Goal: Navigation & Orientation: Find specific page/section

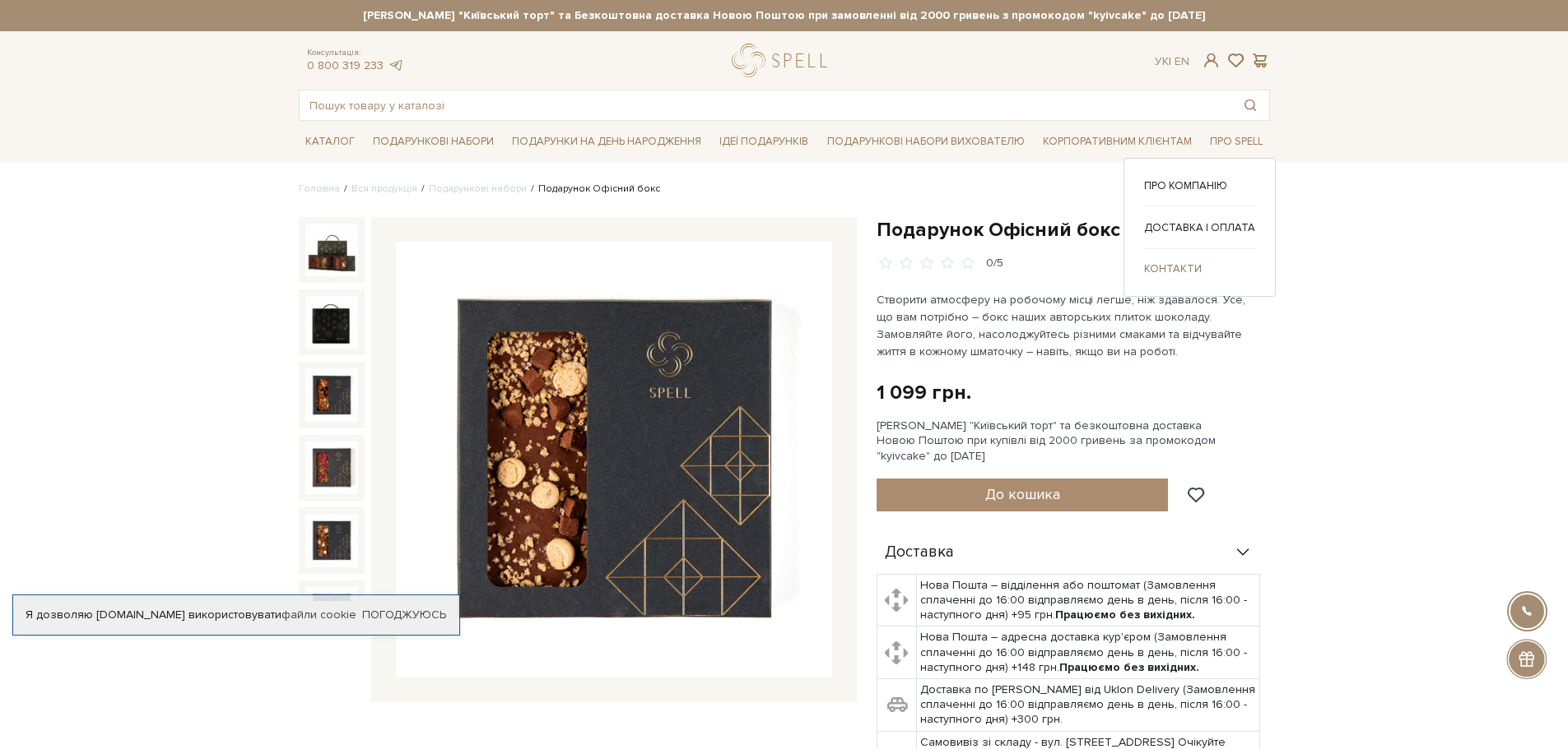
click at [1155, 270] on link "Контакти" at bounding box center [1199, 269] width 111 height 15
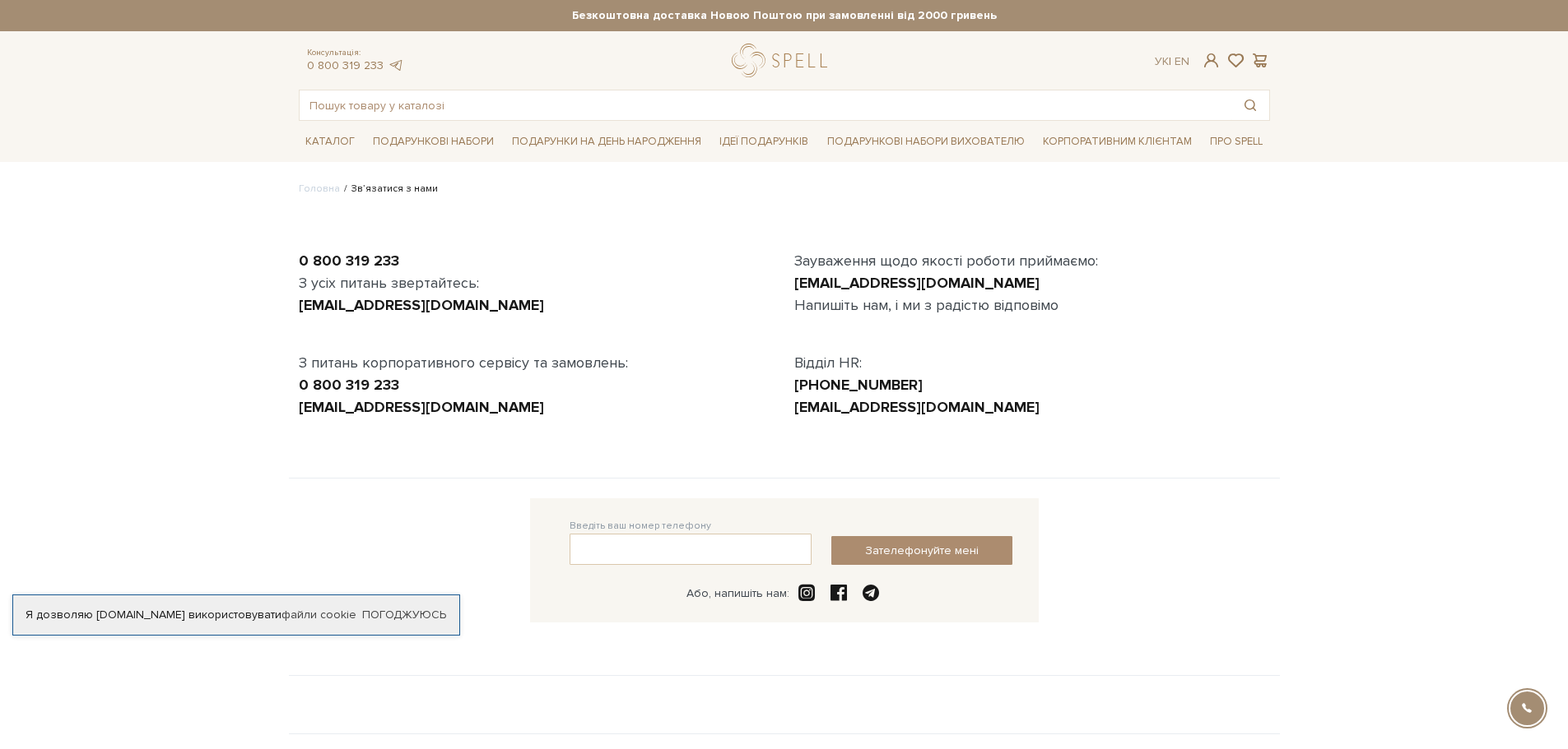
scroll to position [266, 0]
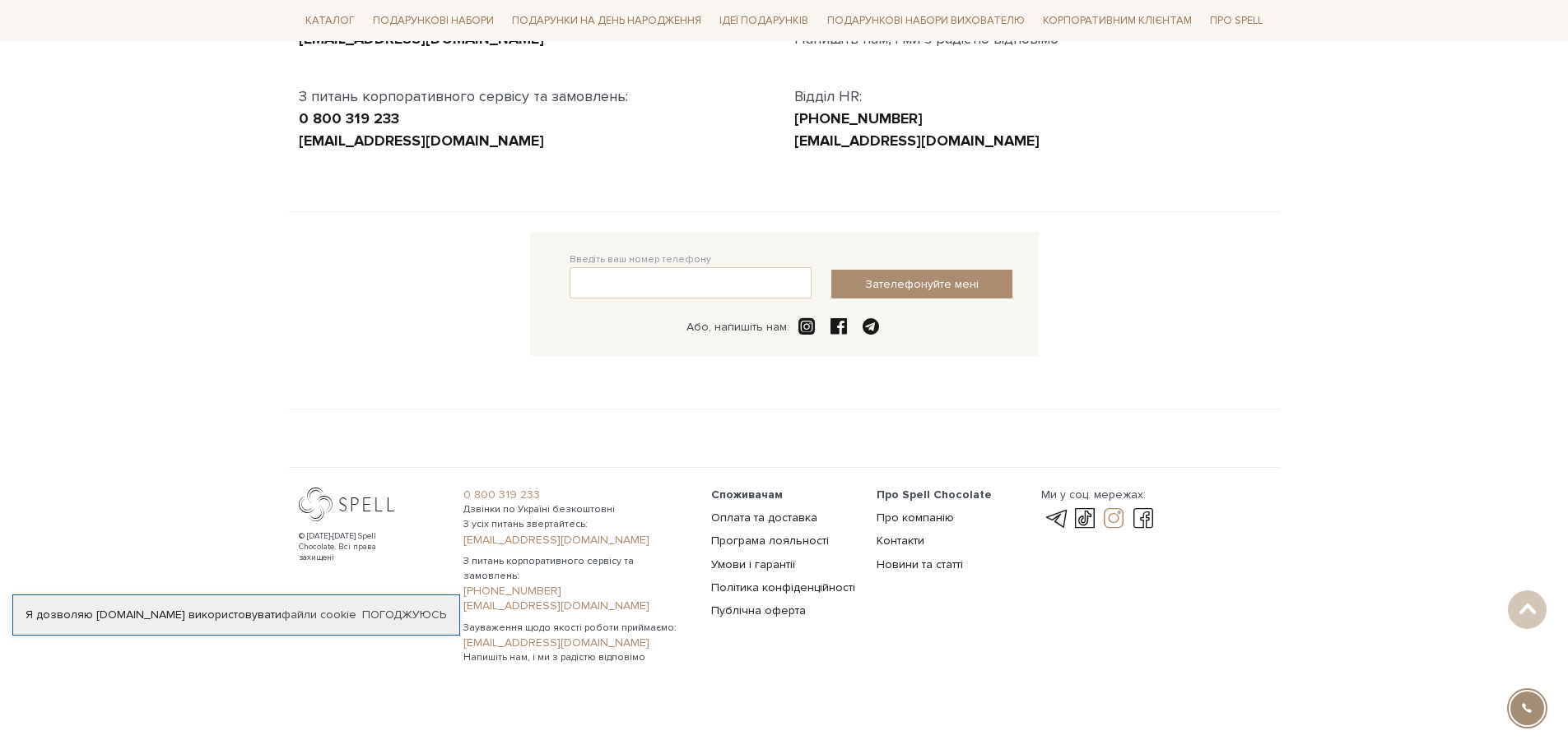
click at [1113, 518] on link at bounding box center [1113, 519] width 28 height 20
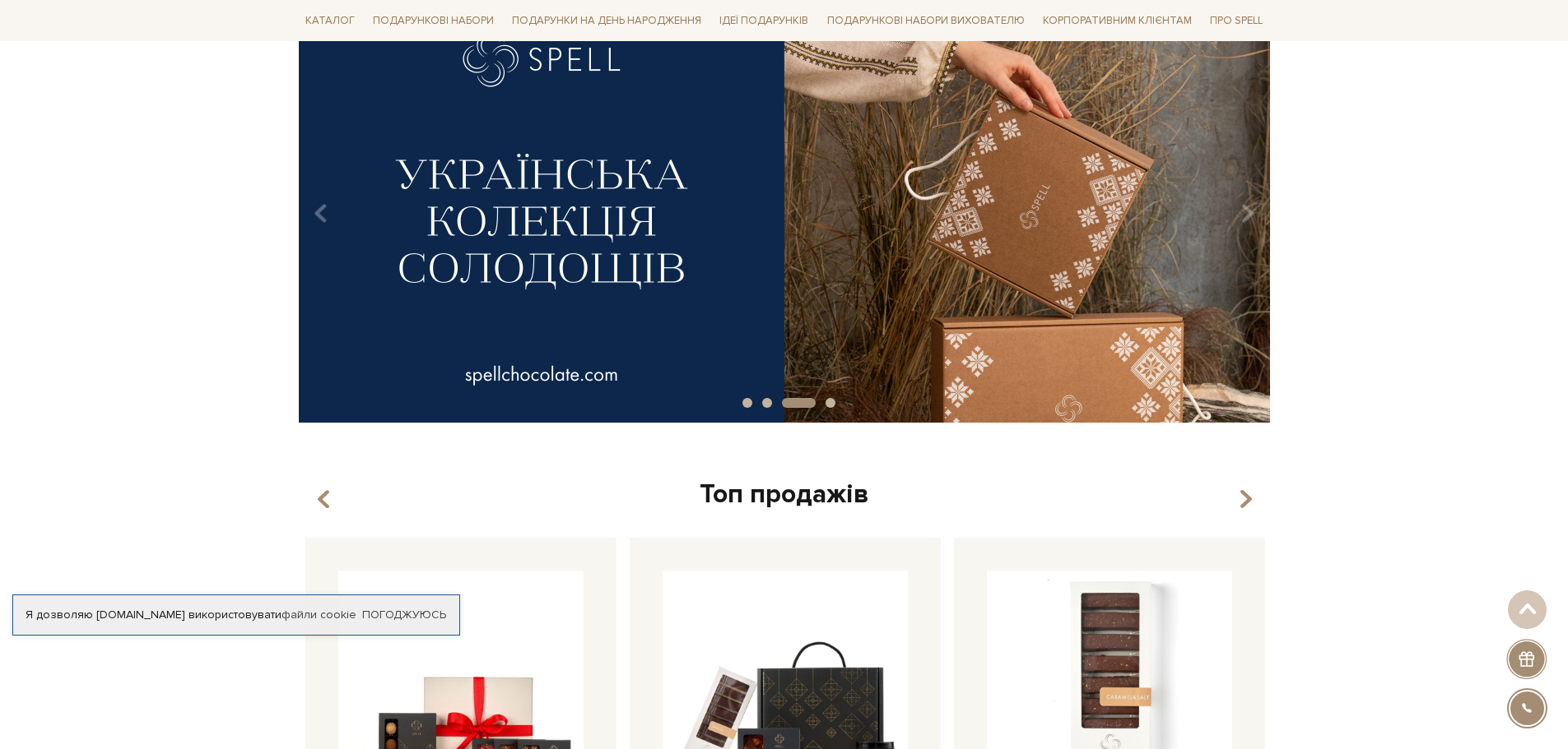
scroll to position [82, 0]
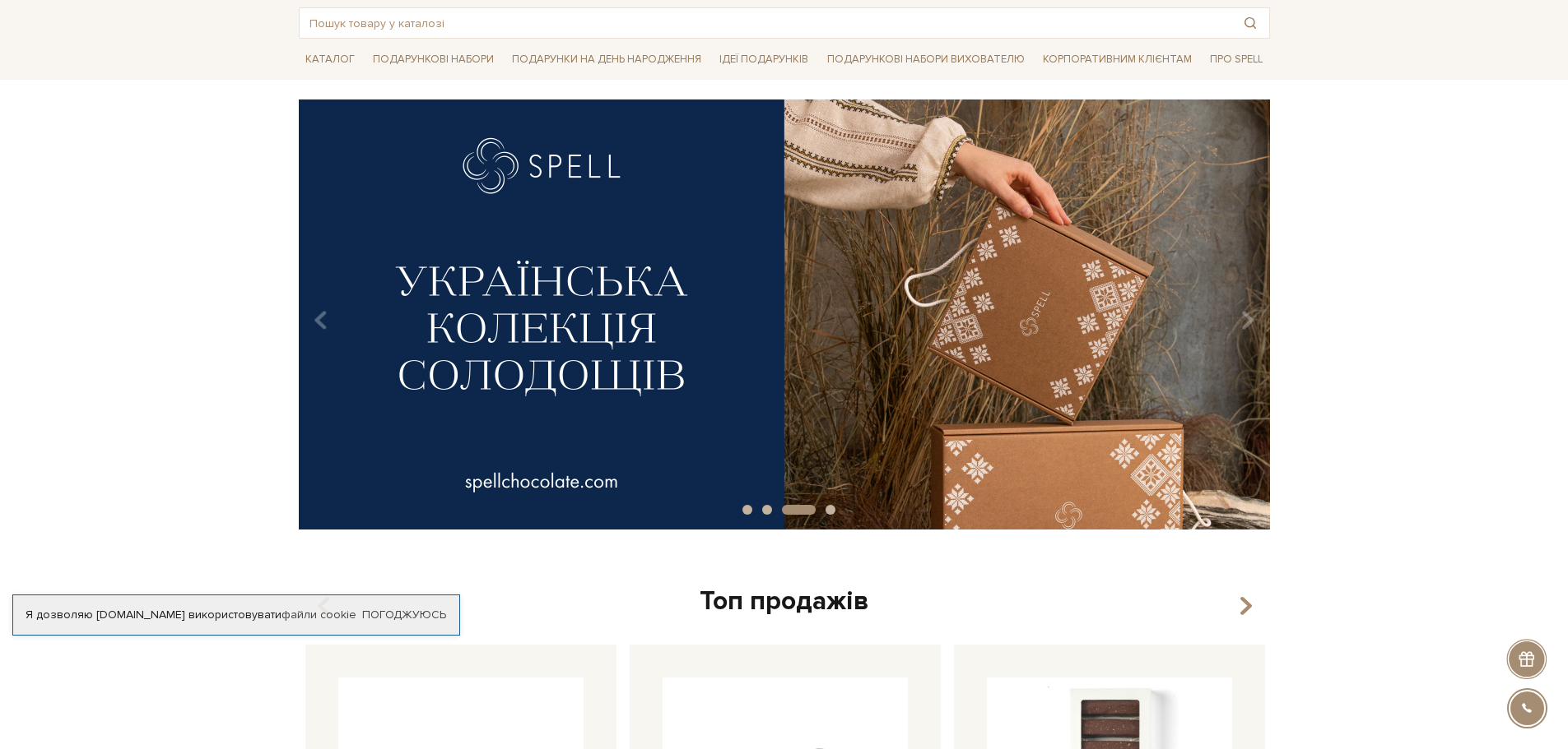
click at [808, 318] on img at bounding box center [784, 314] width 971 height 430
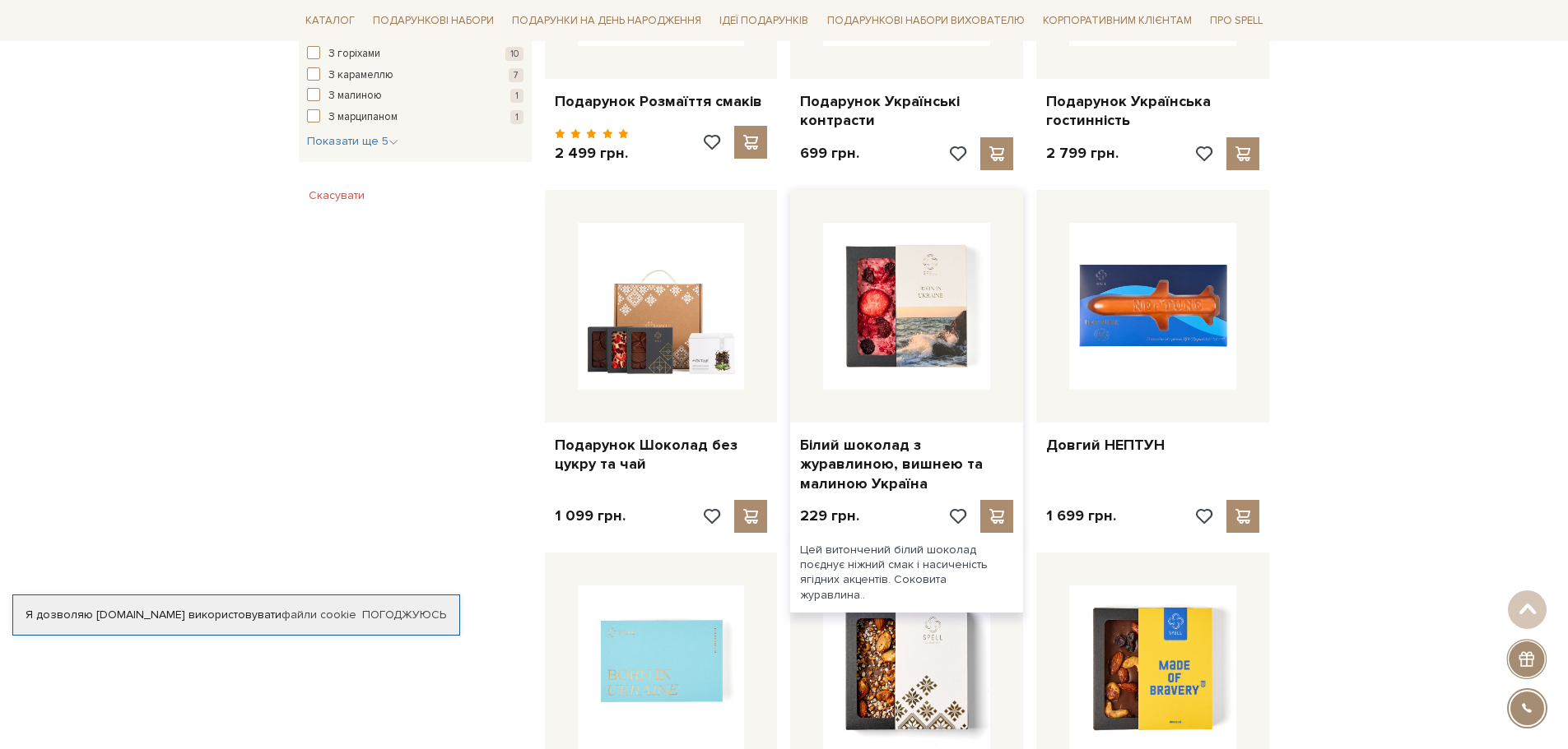
scroll to position [1152, 0]
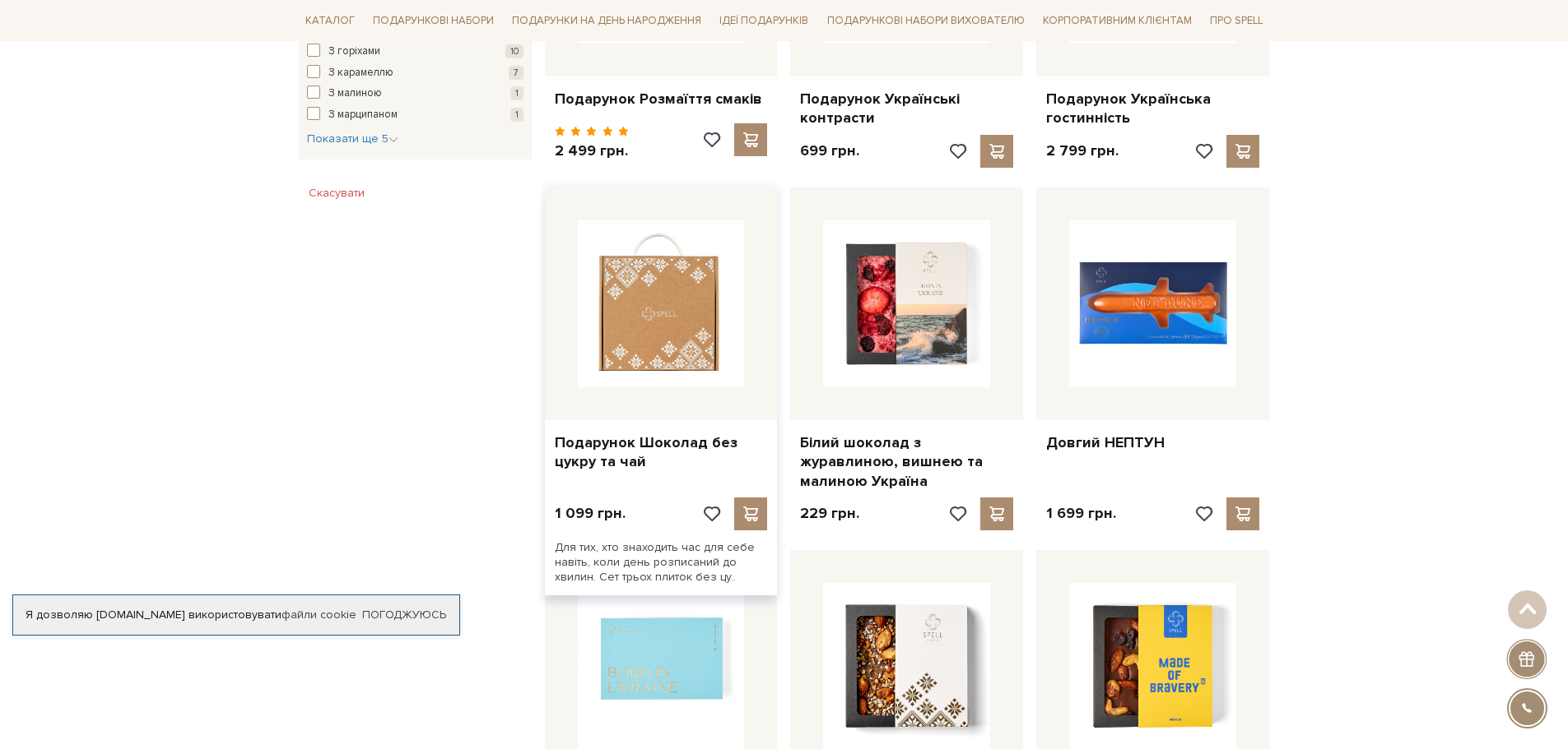
click at [656, 318] on img at bounding box center [661, 304] width 167 height 167
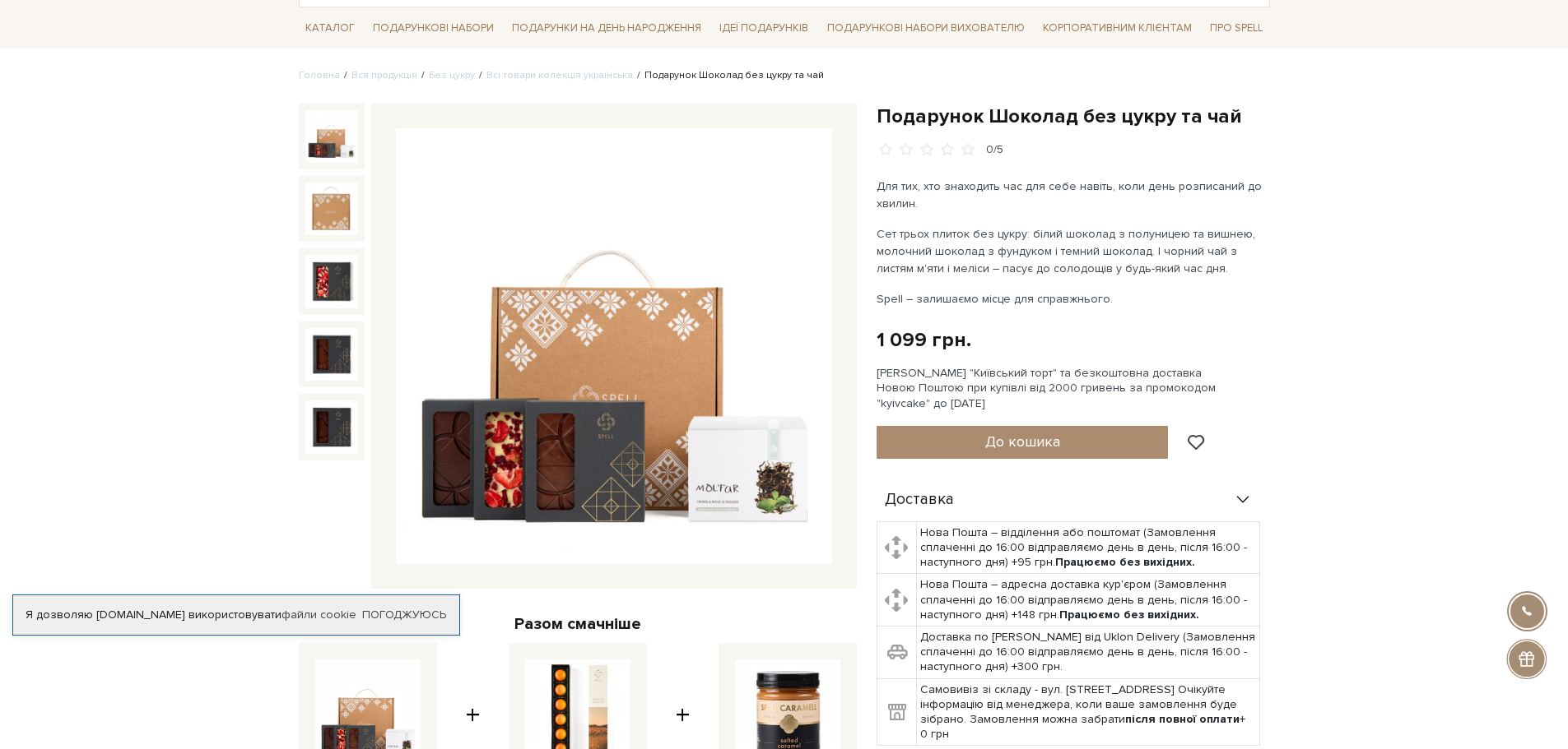
scroll to position [329, 0]
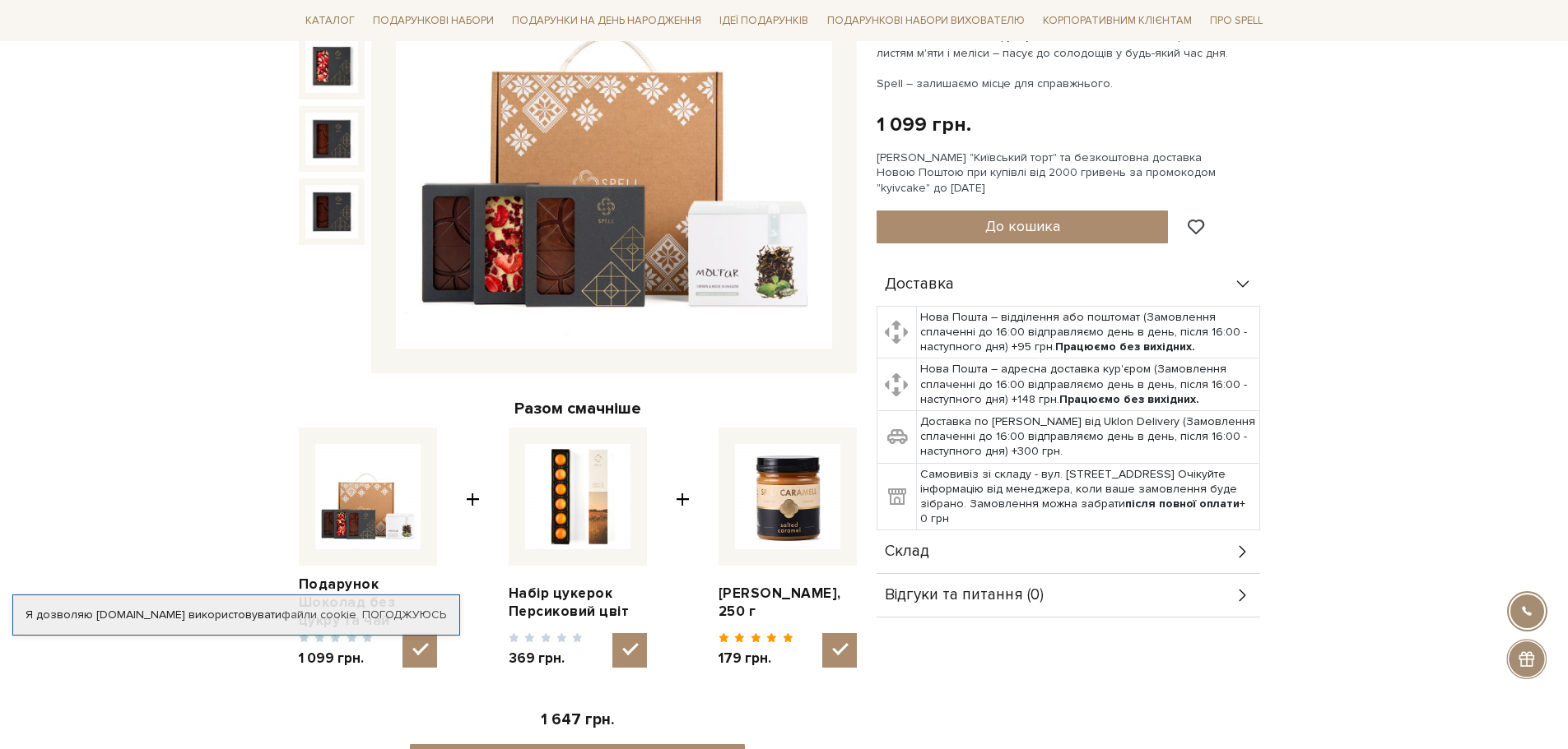
click at [733, 263] on img at bounding box center [614, 131] width 436 height 436
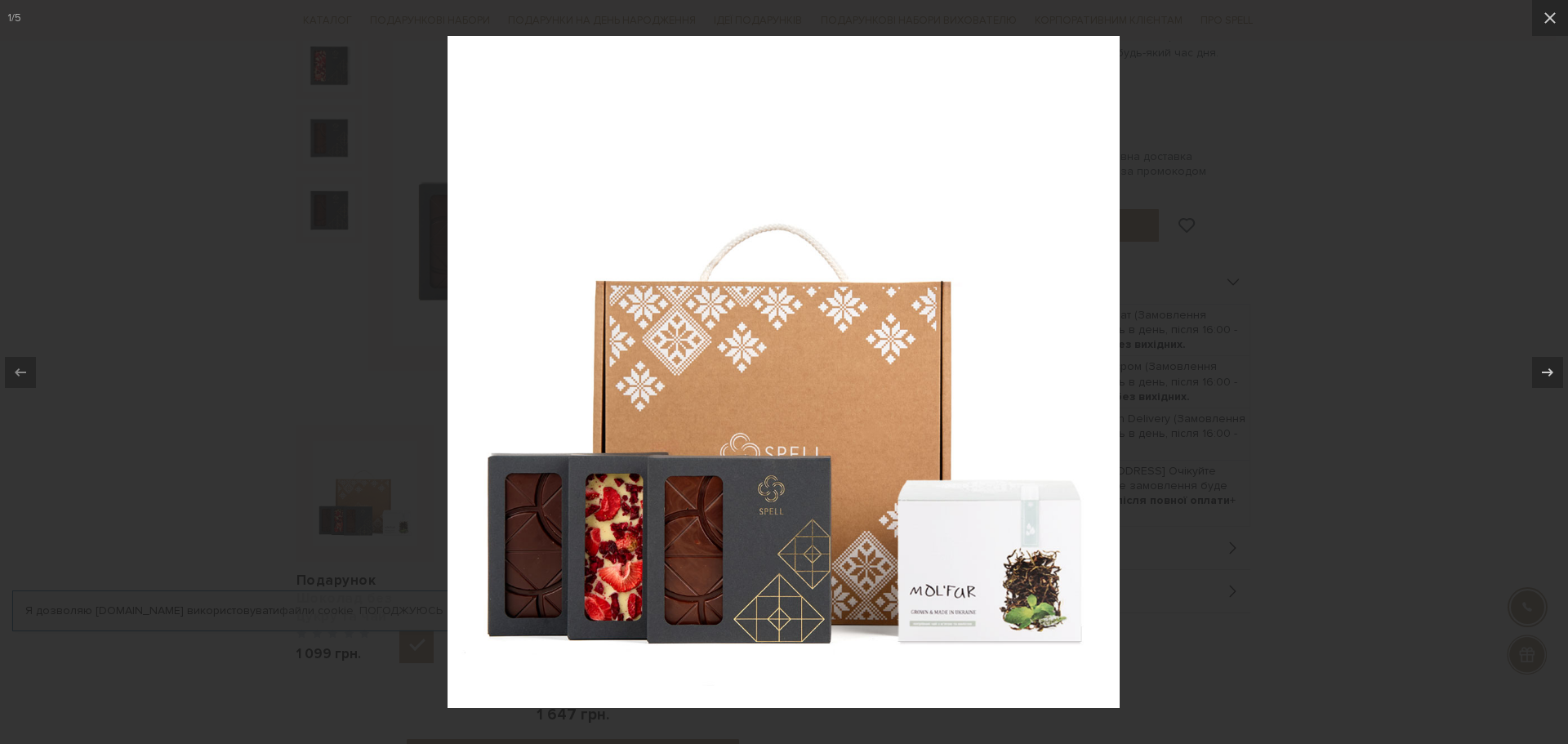
click at [933, 615] on img at bounding box center [784, 372] width 672 height 672
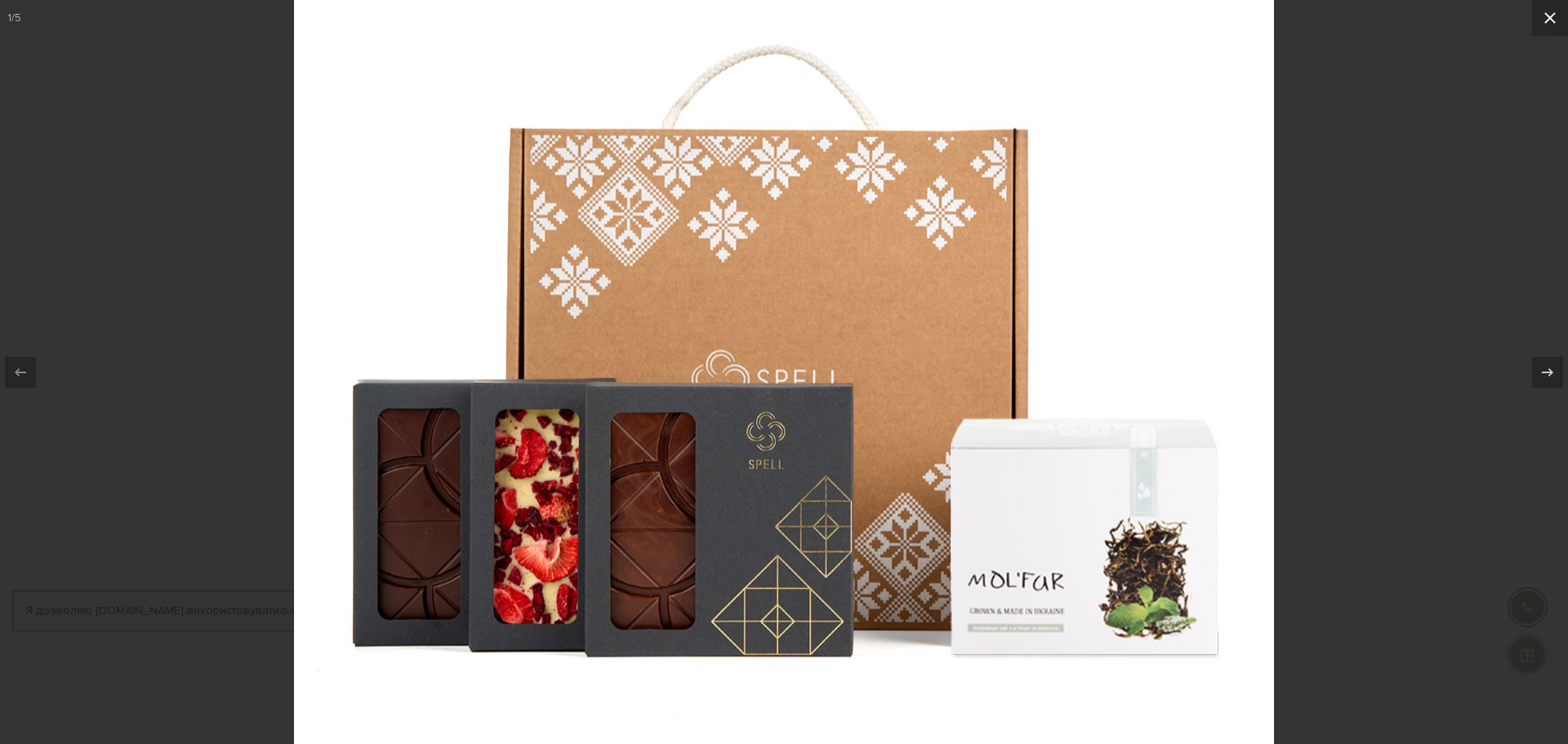
click at [1540, 10] on icon at bounding box center [1549, 18] width 19 height 20
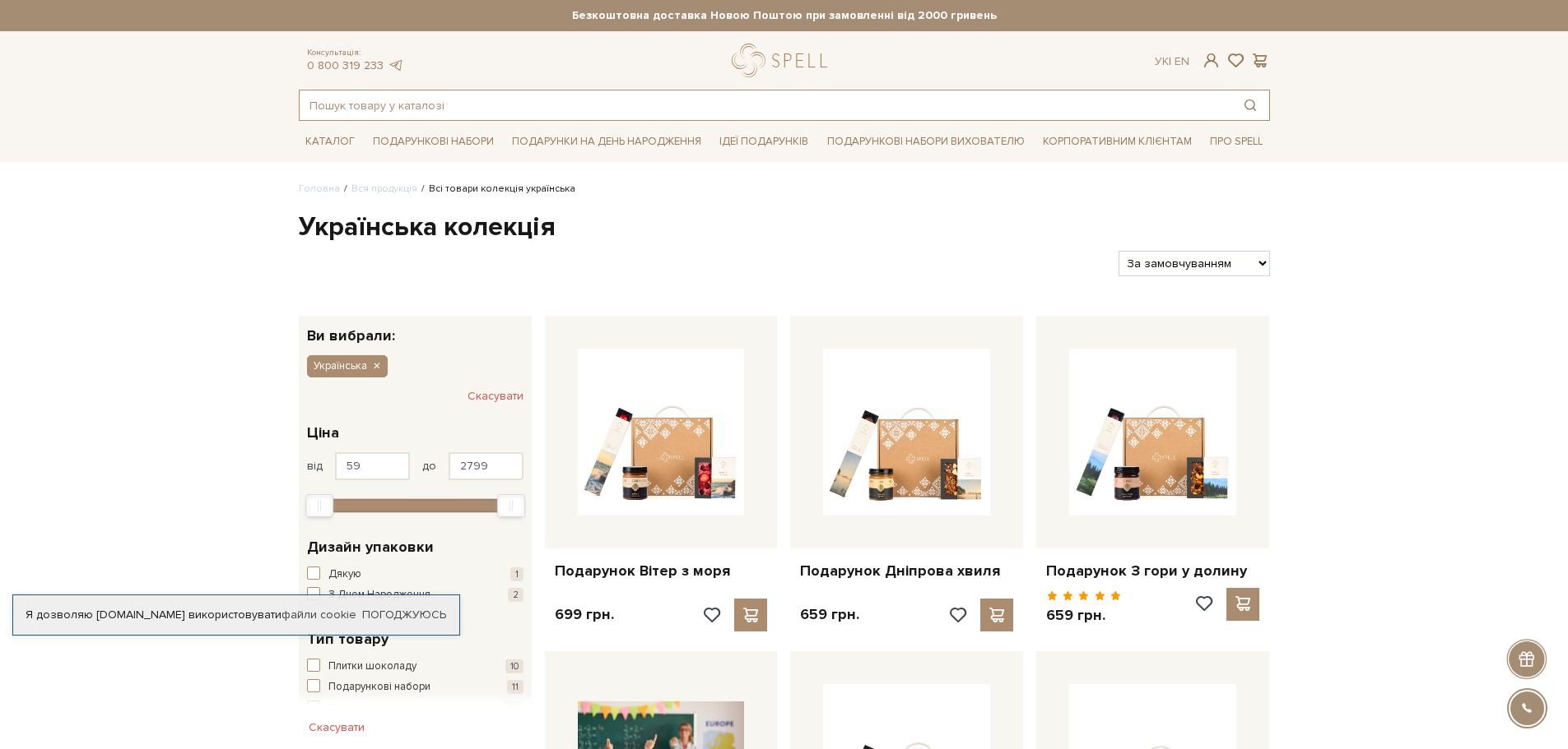
click at [1144, 120] on input "text" at bounding box center [765, 106] width 932 height 30
click at [1138, 147] on link "Корпоративним клієнтам" at bounding box center [1116, 141] width 162 height 28
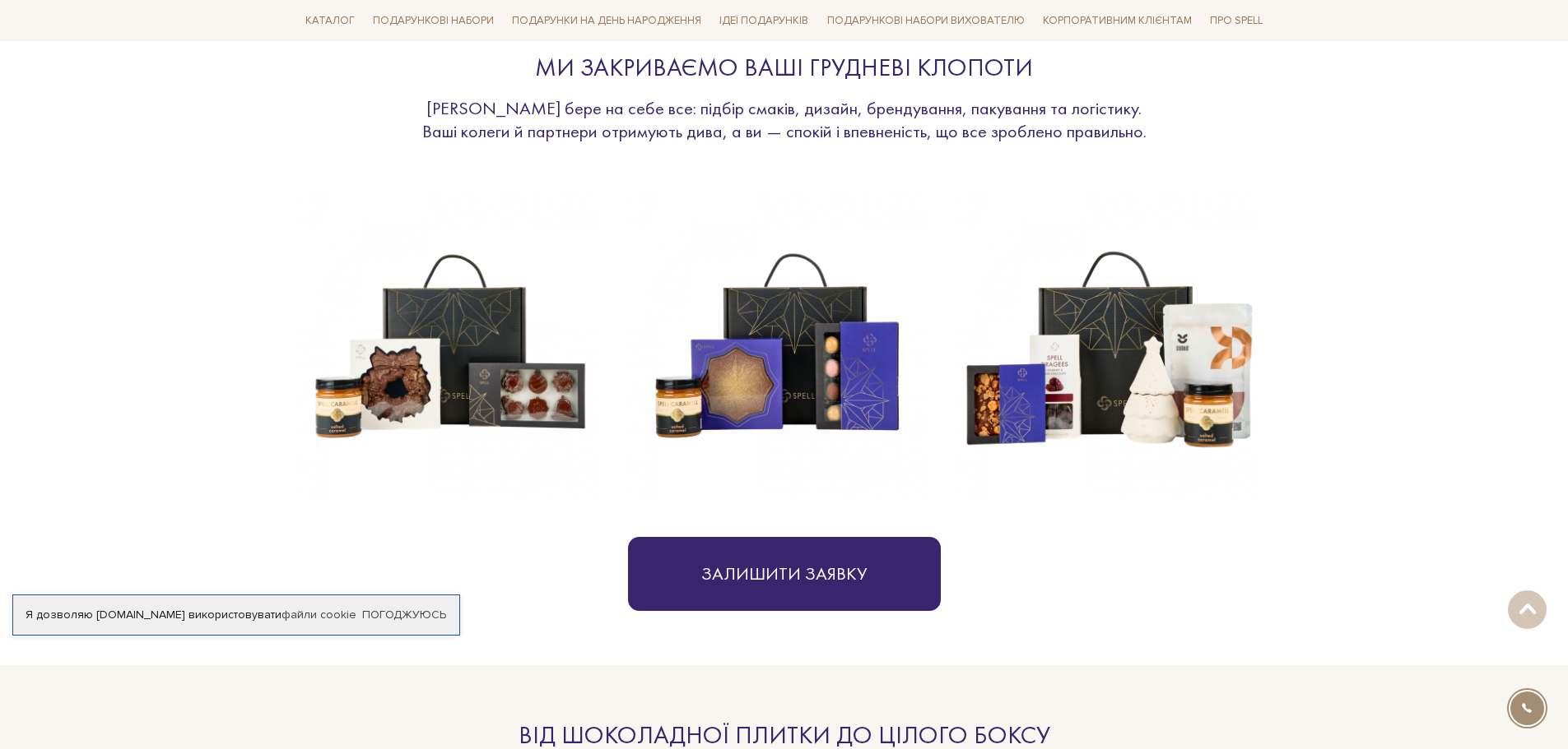
scroll to position [410, 0]
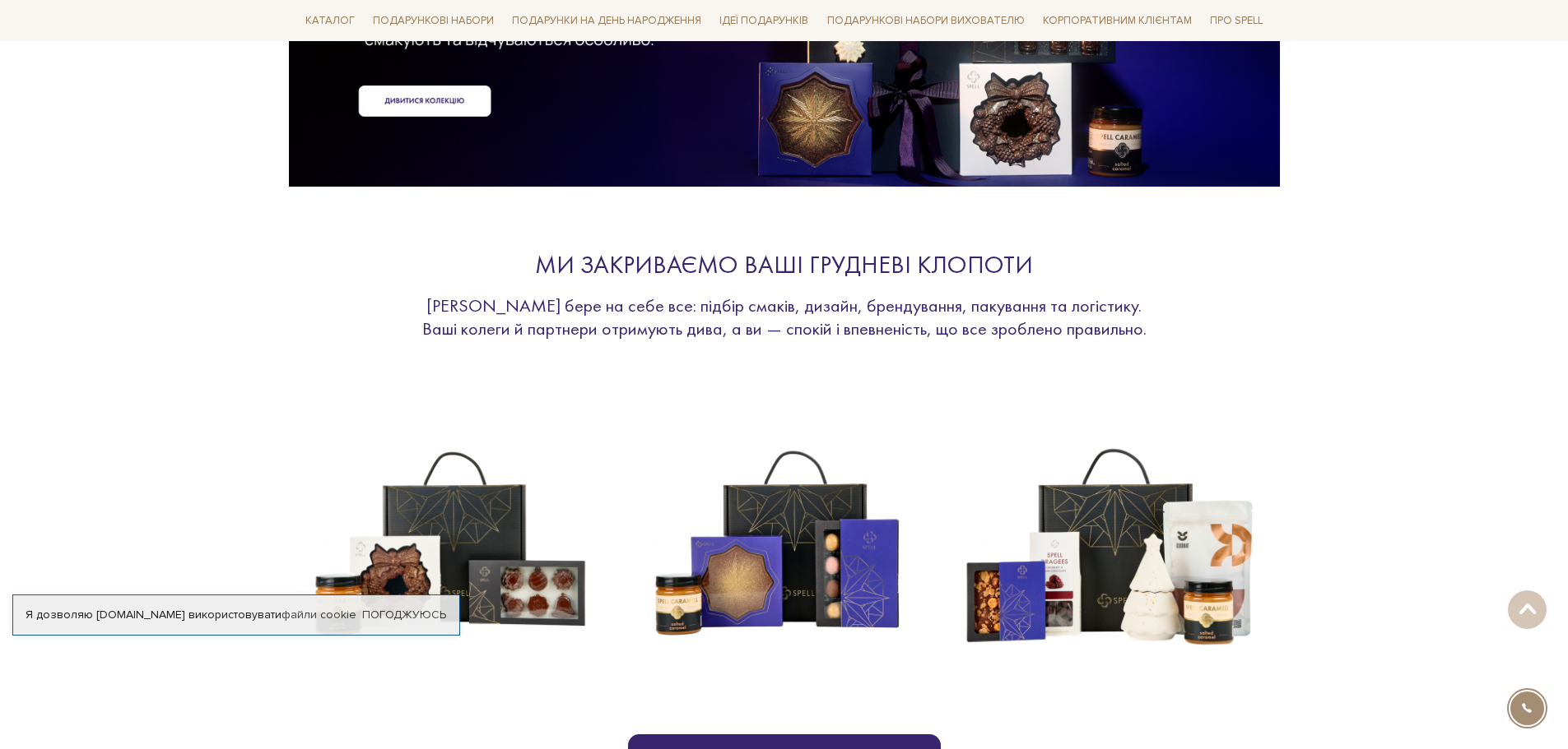
click at [1091, 543] on img at bounding box center [1109, 544] width 303 height 303
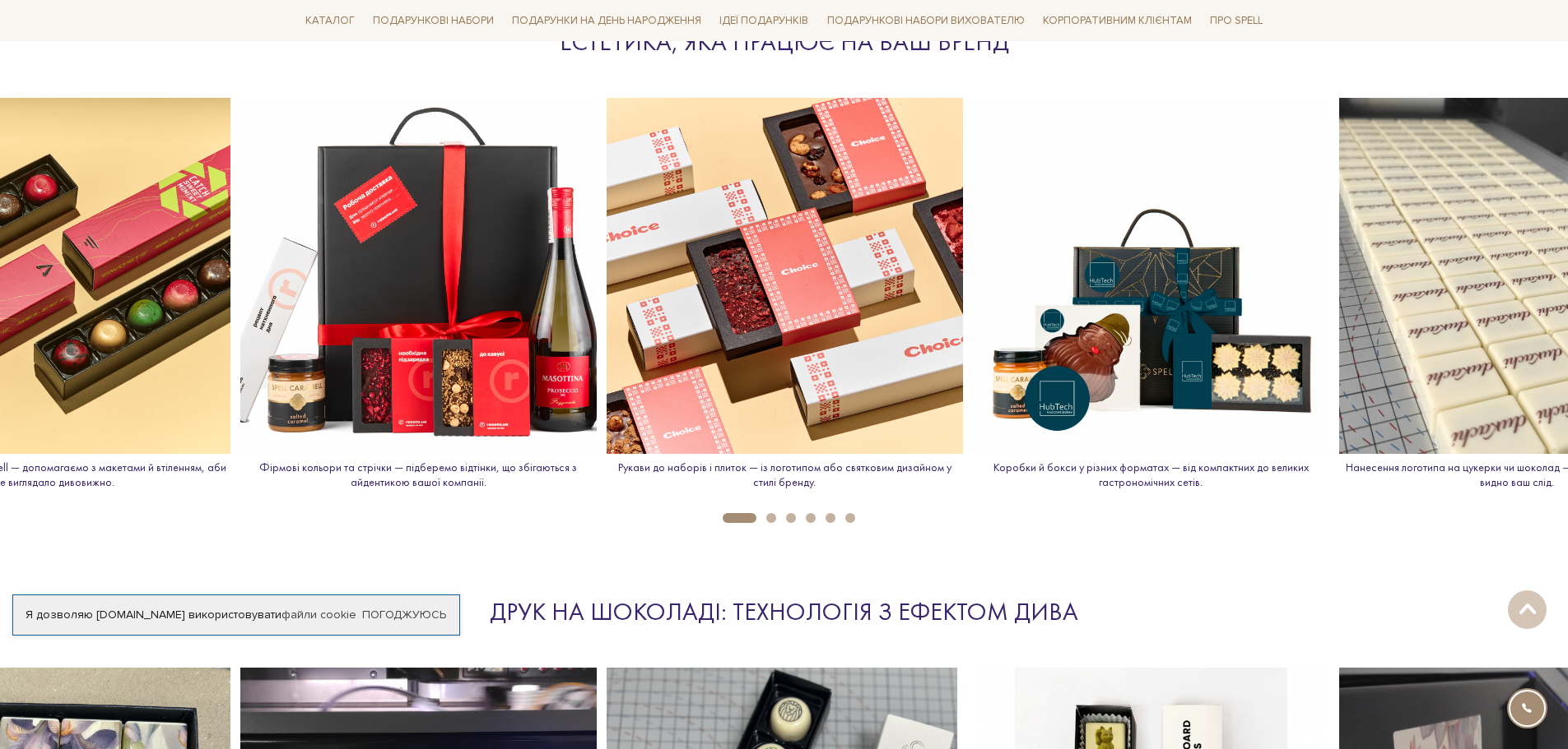
scroll to position [1808, 0]
